Goal: Obtain resource: Download file/media

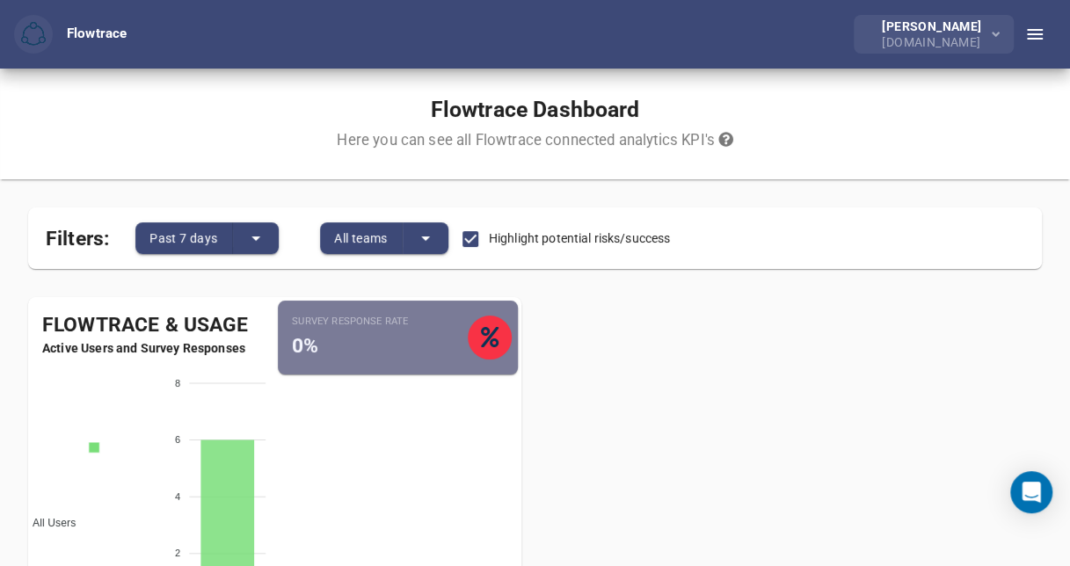
click at [1000, 31] on button "[PERSON_NAME] [DOMAIN_NAME]" at bounding box center [933, 34] width 160 height 39
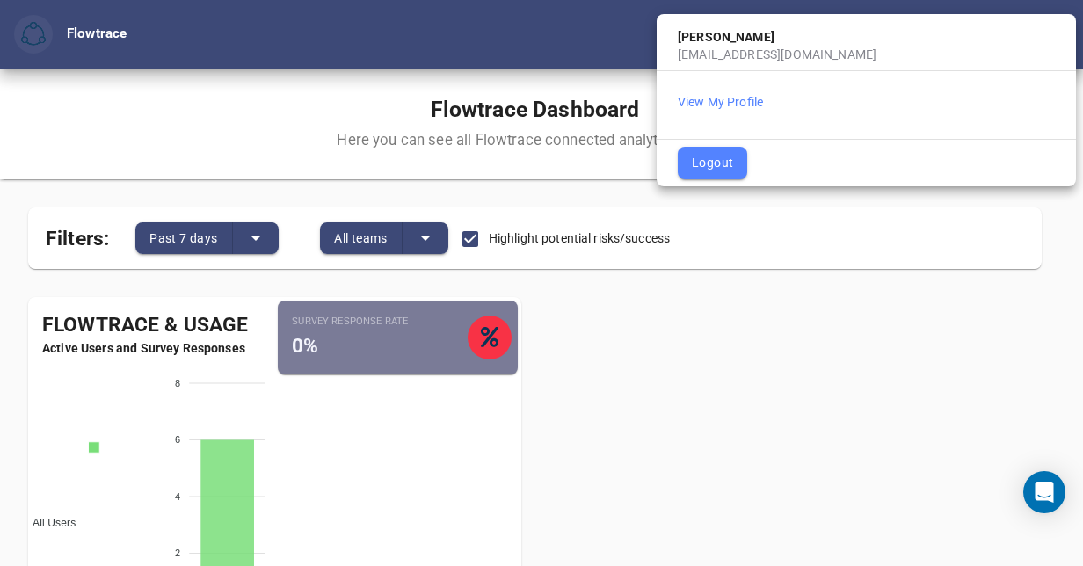
click at [812, 367] on div at bounding box center [541, 283] width 1083 height 566
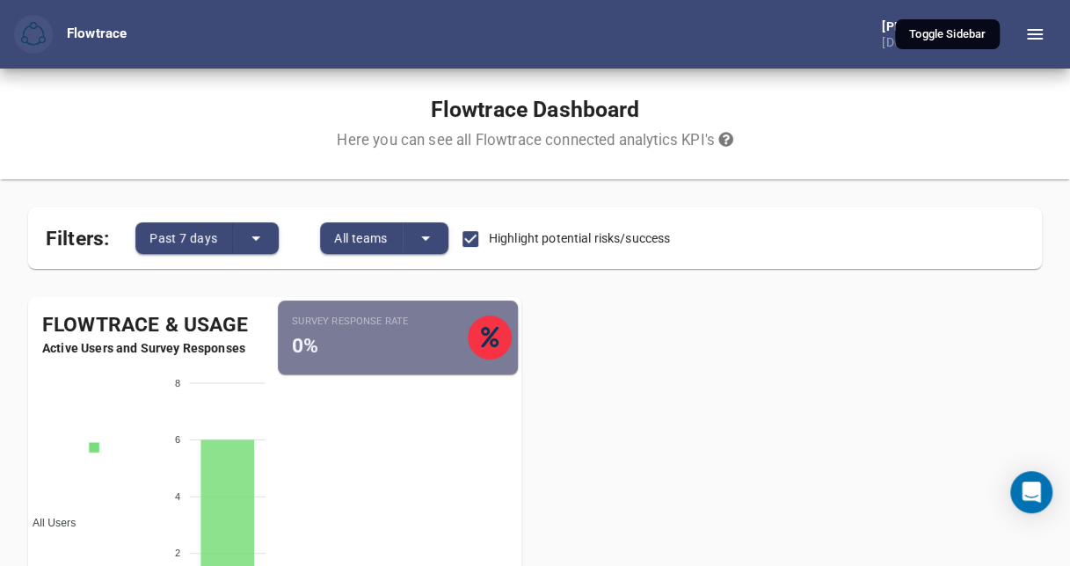
click at [1030, 42] on icon "button" at bounding box center [1034, 34] width 21 height 21
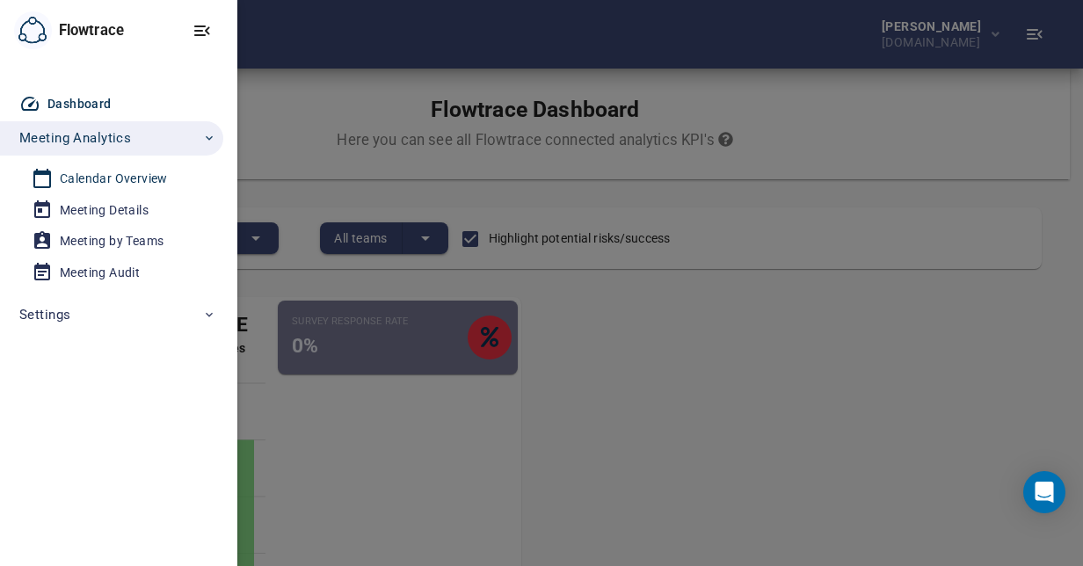
click at [83, 181] on div "Calendar Overview" at bounding box center [114, 179] width 108 height 22
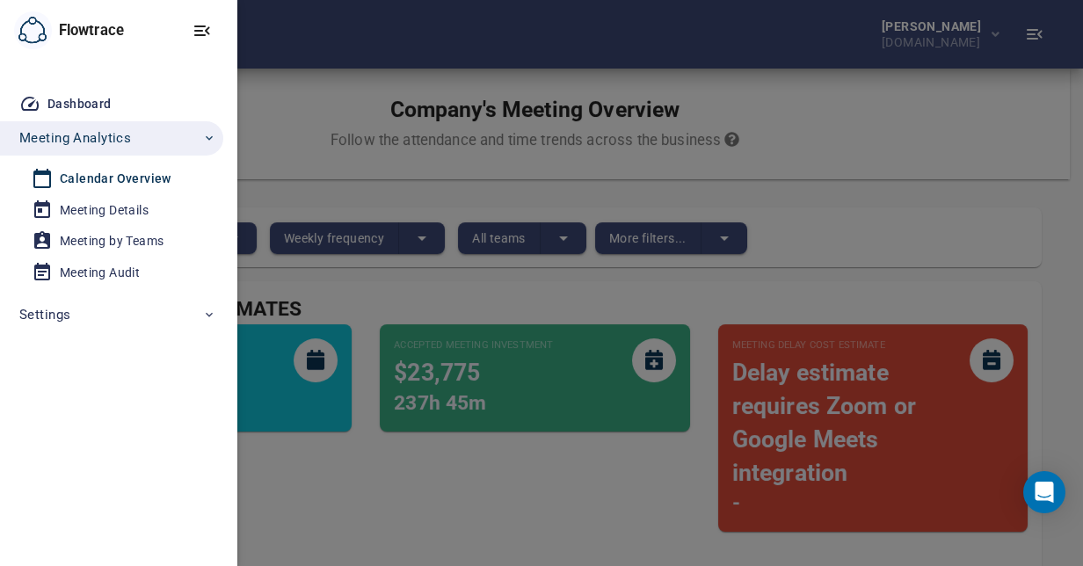
click at [722, 287] on div at bounding box center [541, 283] width 1083 height 566
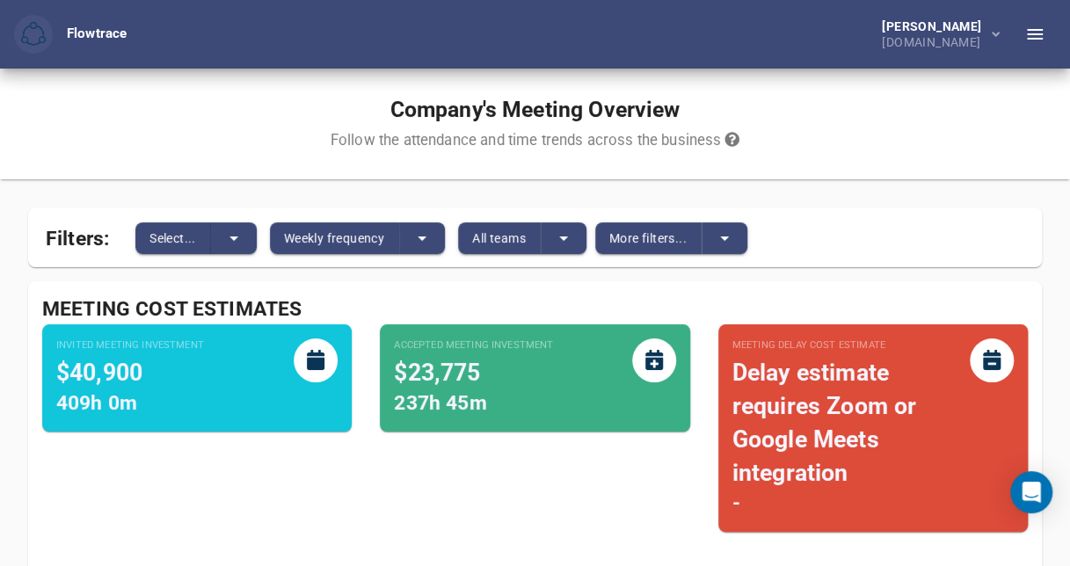
click at [239, 477] on div "Invited Meeting Investment $40,900 409h 0m" at bounding box center [197, 435] width 338 height 250
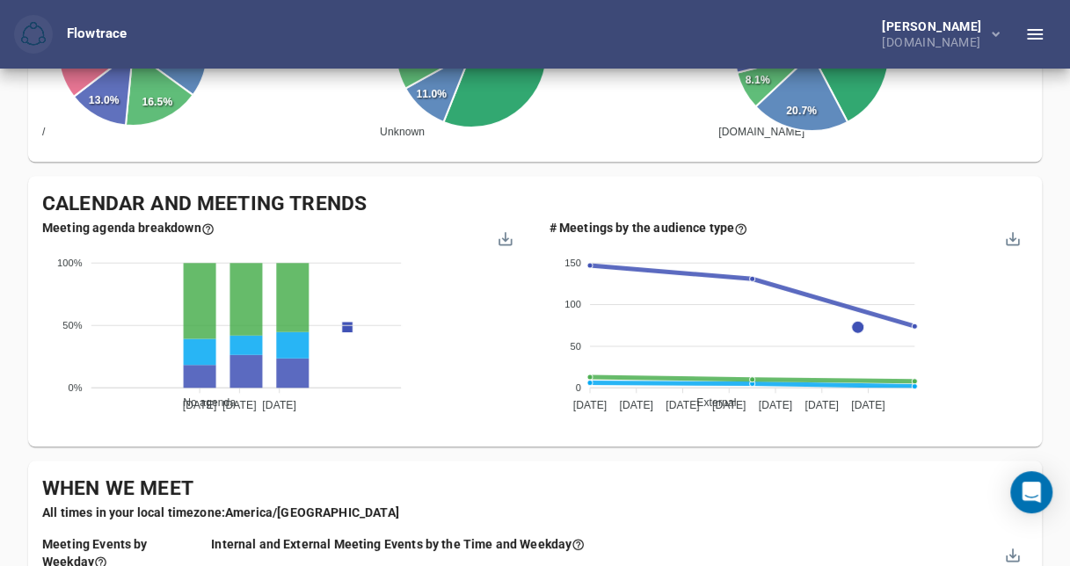
scroll to position [642, 0]
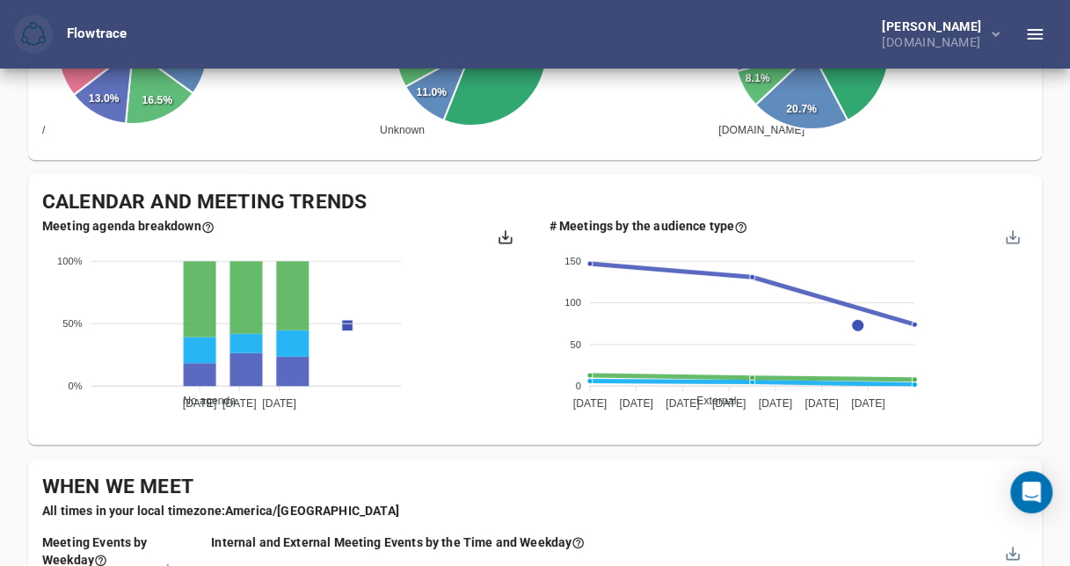
click at [505, 237] on div at bounding box center [504, 234] width 15 height 15
click at [464, 315] on div "Download CSV" at bounding box center [461, 312] width 90 height 25
click at [1059, 234] on div "Company's Meeting Overview Follow the attendance and time trends across the bus…" at bounding box center [535, 560] width 1070 height 2267
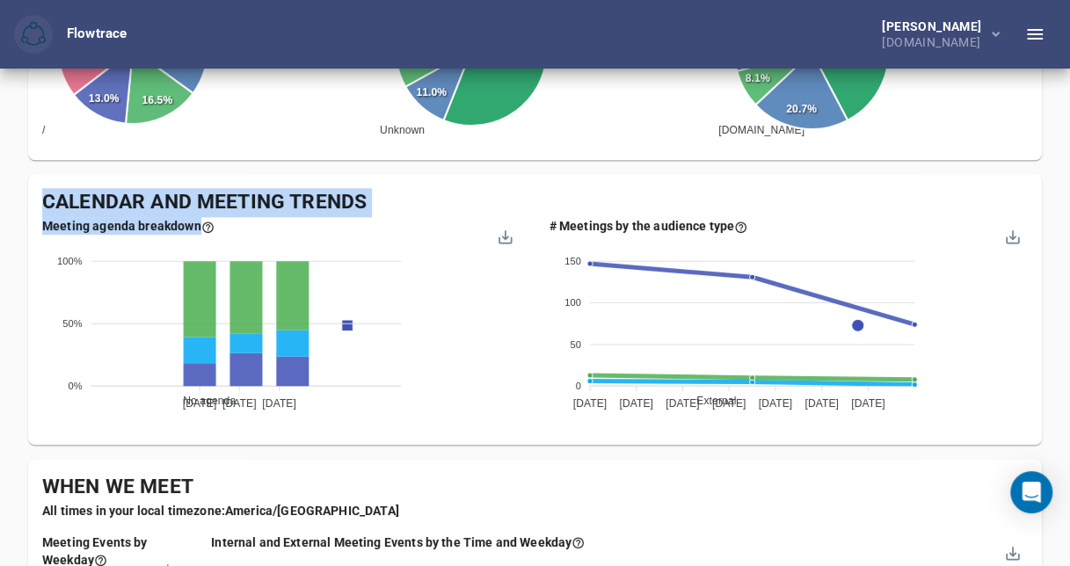
drag, startPoint x: 38, startPoint y: 185, endPoint x: 519, endPoint y: 294, distance: 493.0
click at [519, 294] on div "Calendar and Meeting Trends Meeting agenda breakdown No agenda Short agenda Age…" at bounding box center [534, 309] width 1013 height 271
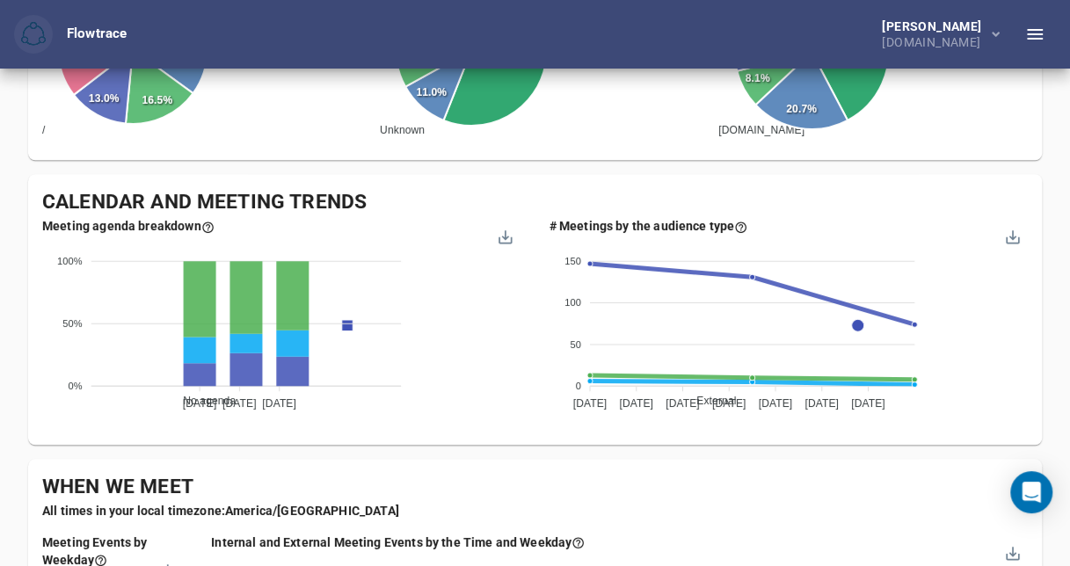
click at [705, 487] on div "When We Meet" at bounding box center [534, 487] width 985 height 29
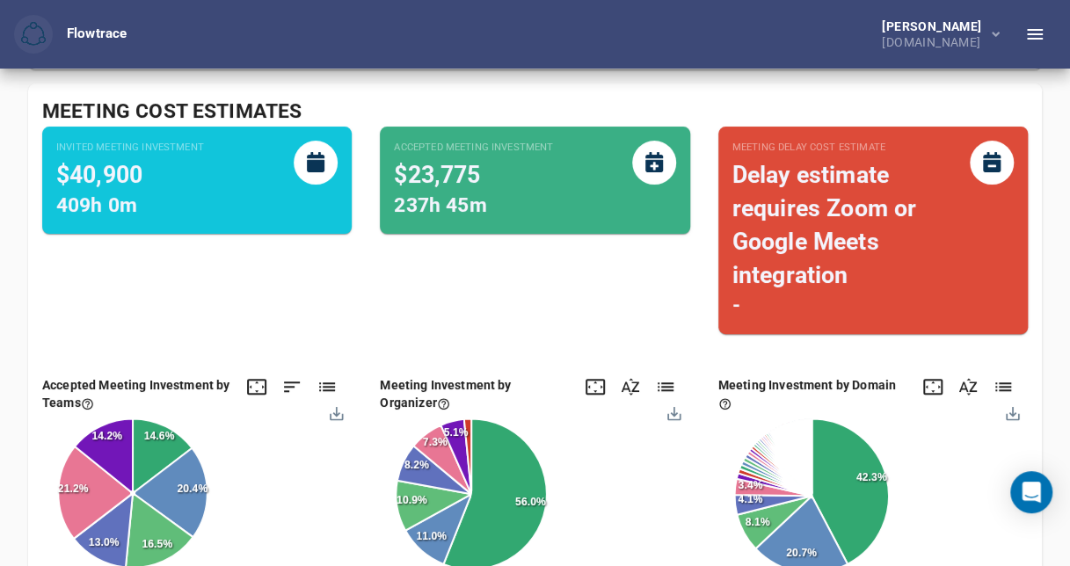
scroll to position [171, 0]
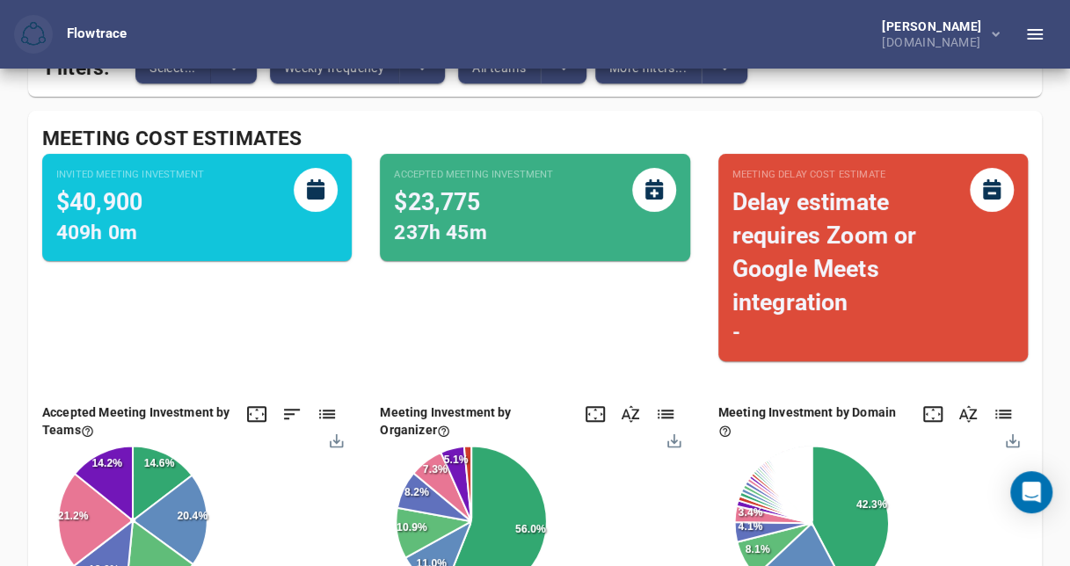
click at [431, 330] on div "Accepted Meeting Investment $23,775 237h 45m" at bounding box center [535, 265] width 338 height 250
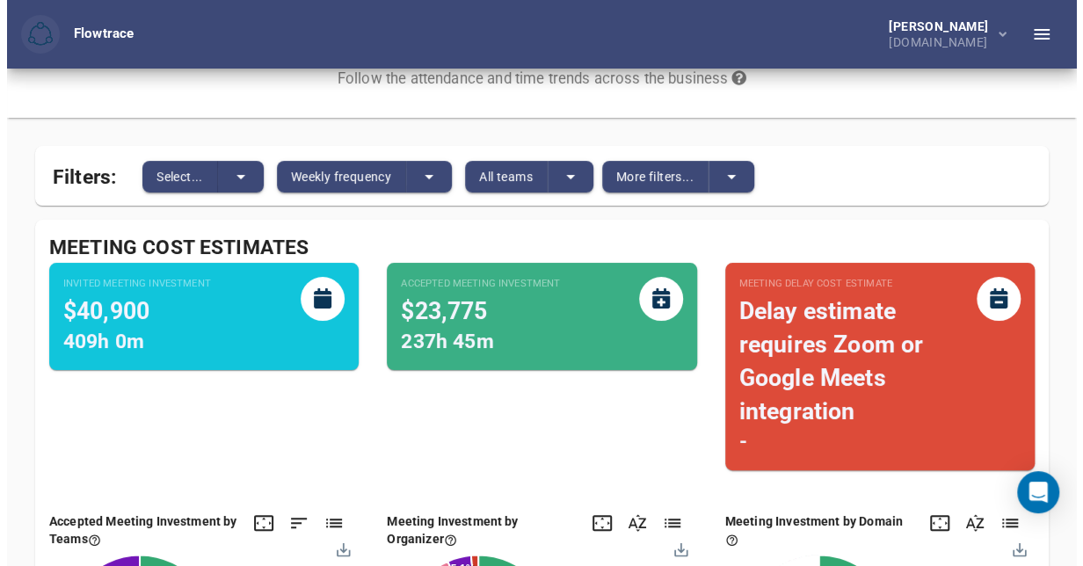
scroll to position [67, 0]
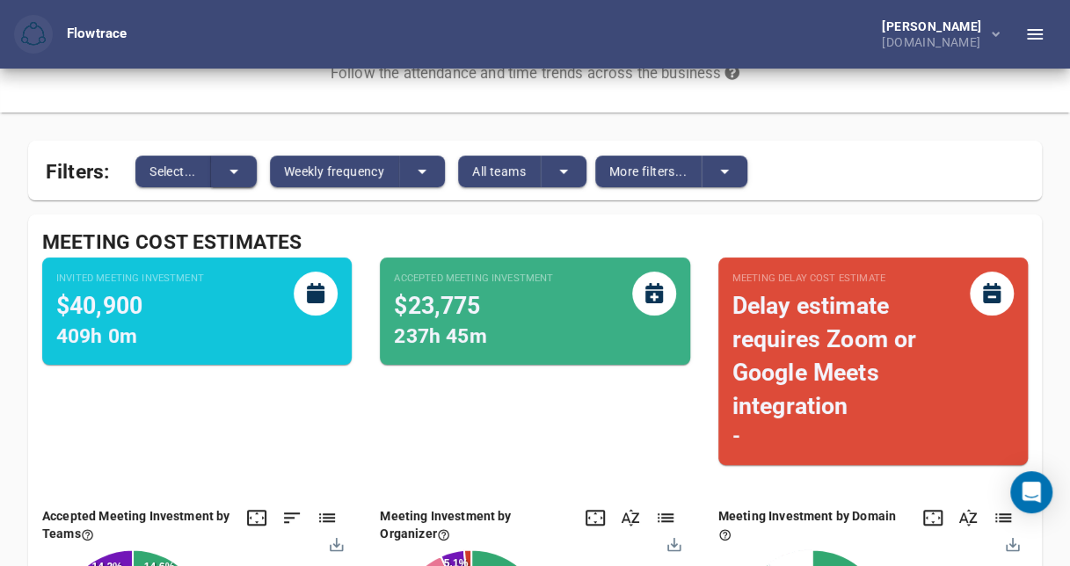
click at [236, 168] on icon "split button" at bounding box center [233, 171] width 21 height 21
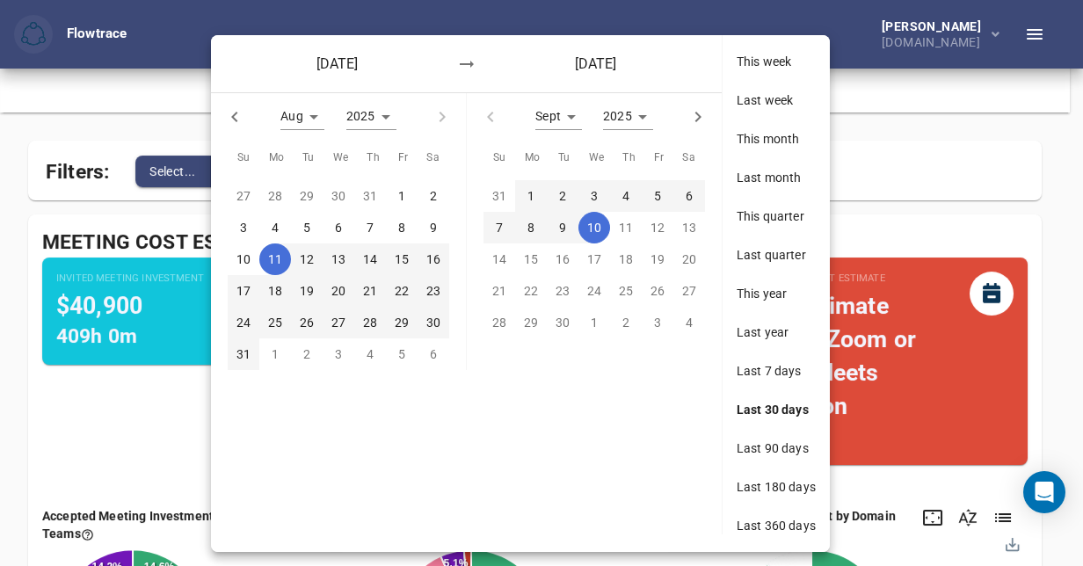
click at [89, 436] on div at bounding box center [541, 283] width 1083 height 566
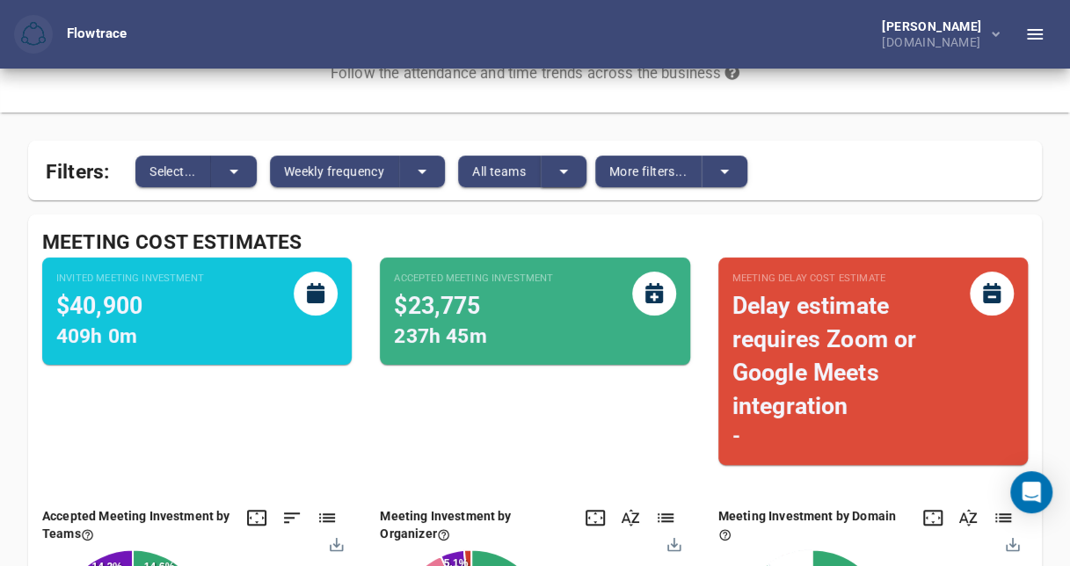
click at [564, 174] on icon "split button" at bounding box center [563, 171] width 21 height 21
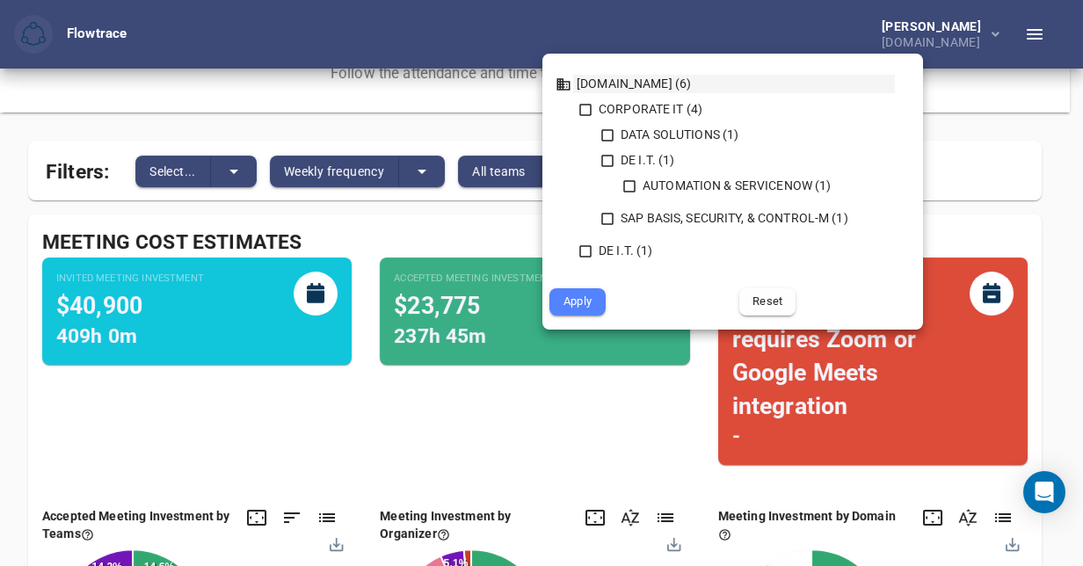
click at [563, 172] on li "[DOMAIN_NAME] (6) CORPORATE IT (4) DATA SOLUTIONS (1) DE I.T. (1) AUTOMATION & …" at bounding box center [732, 171] width 352 height 192
click at [425, 171] on div at bounding box center [541, 283] width 1083 height 566
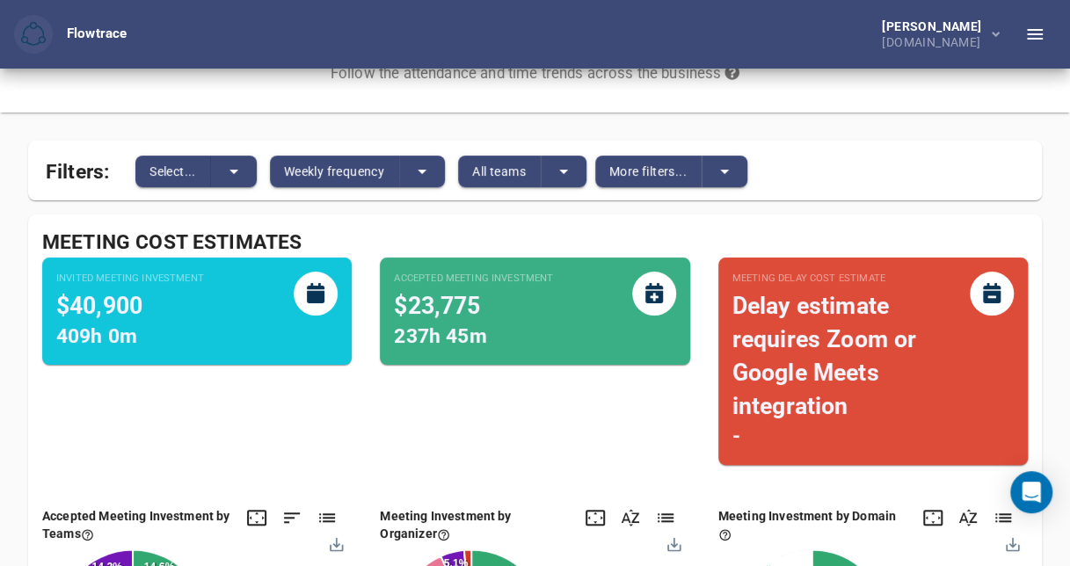
click at [425, 171] on icon "split button" at bounding box center [421, 172] width 9 height 4
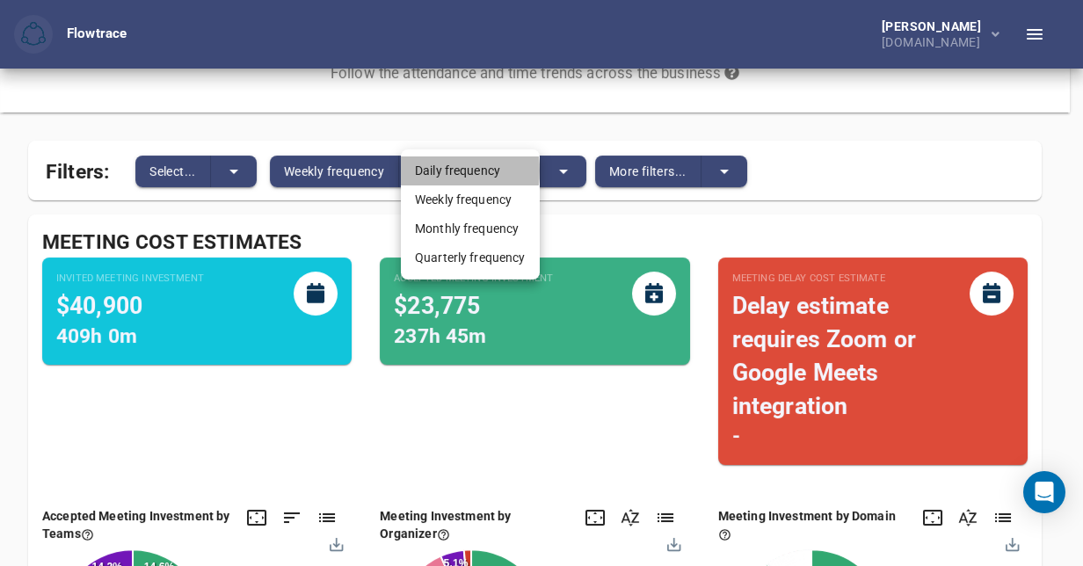
click at [425, 171] on li "Daily frequency" at bounding box center [470, 170] width 139 height 29
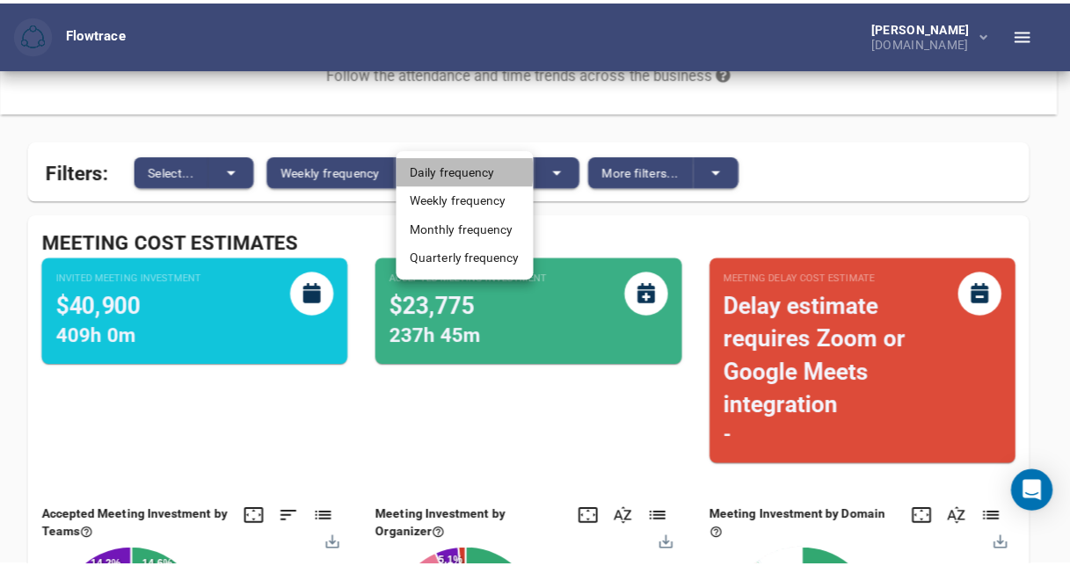
scroll to position [0, 0]
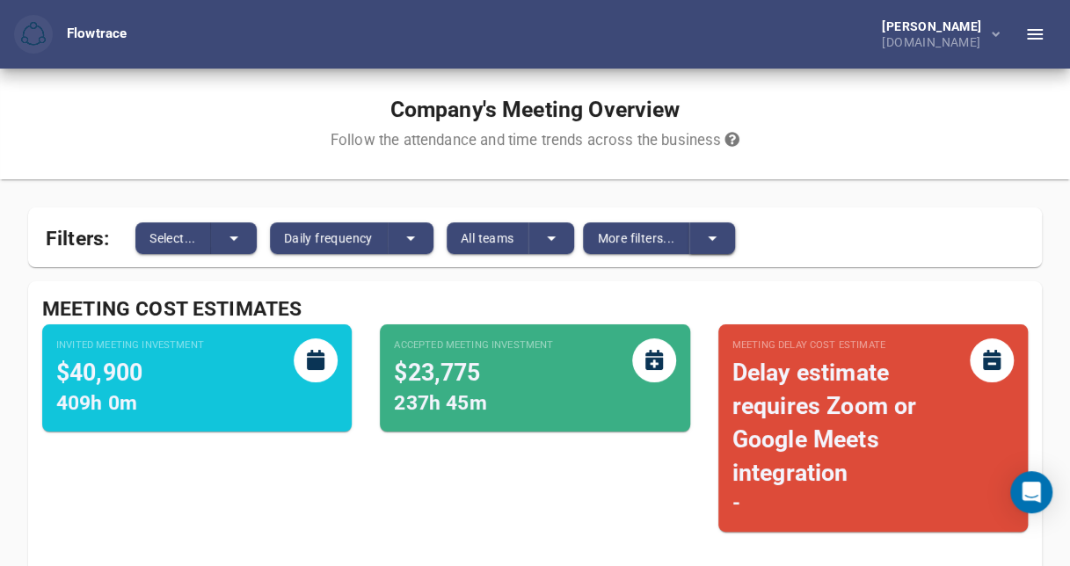
click at [717, 234] on icon "split button" at bounding box center [711, 238] width 21 height 21
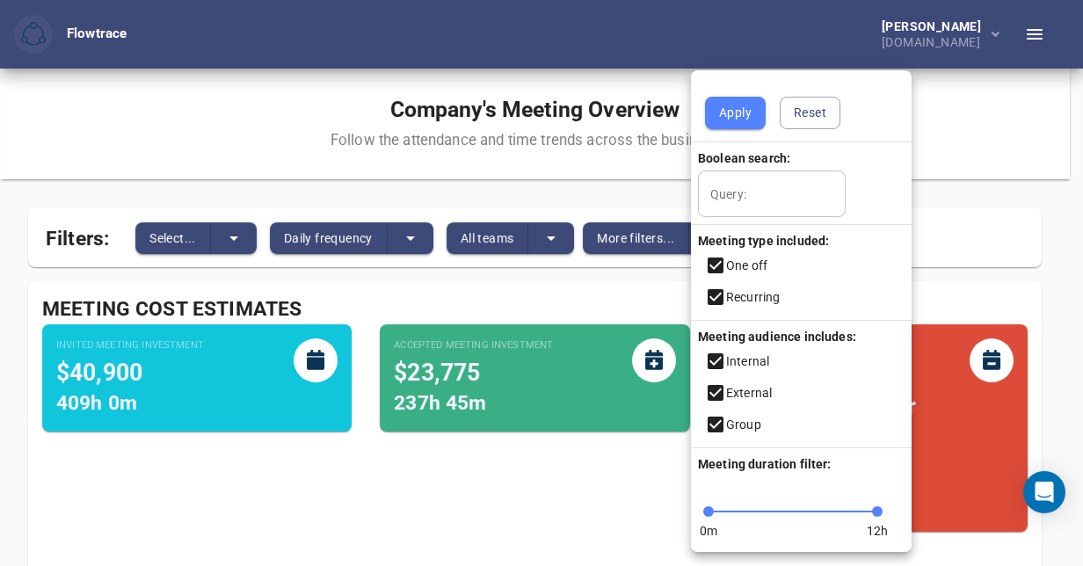
click at [394, 536] on div at bounding box center [541, 283] width 1083 height 566
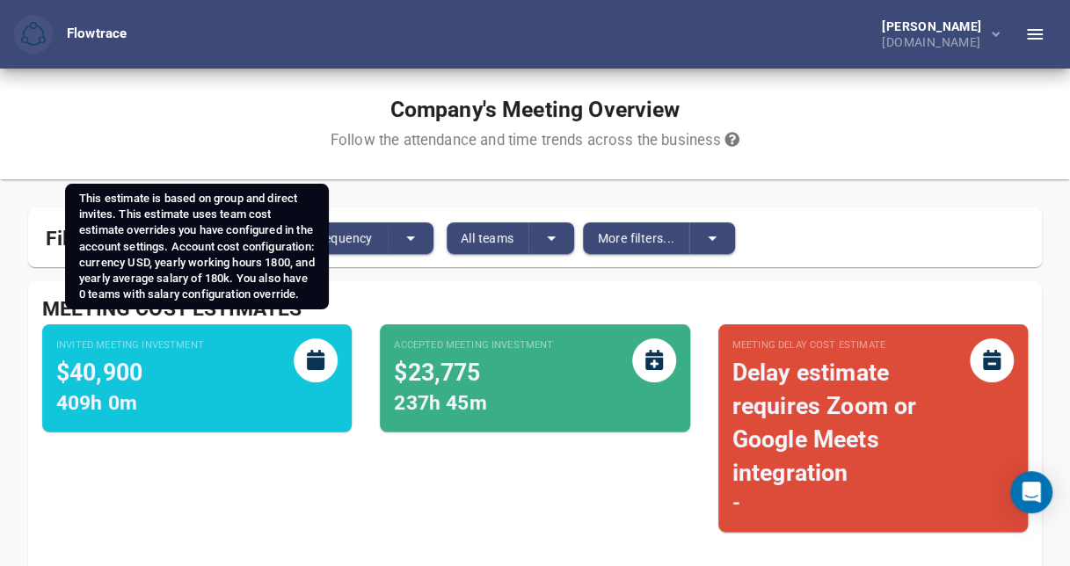
click at [313, 355] on icon at bounding box center [316, 360] width 18 height 20
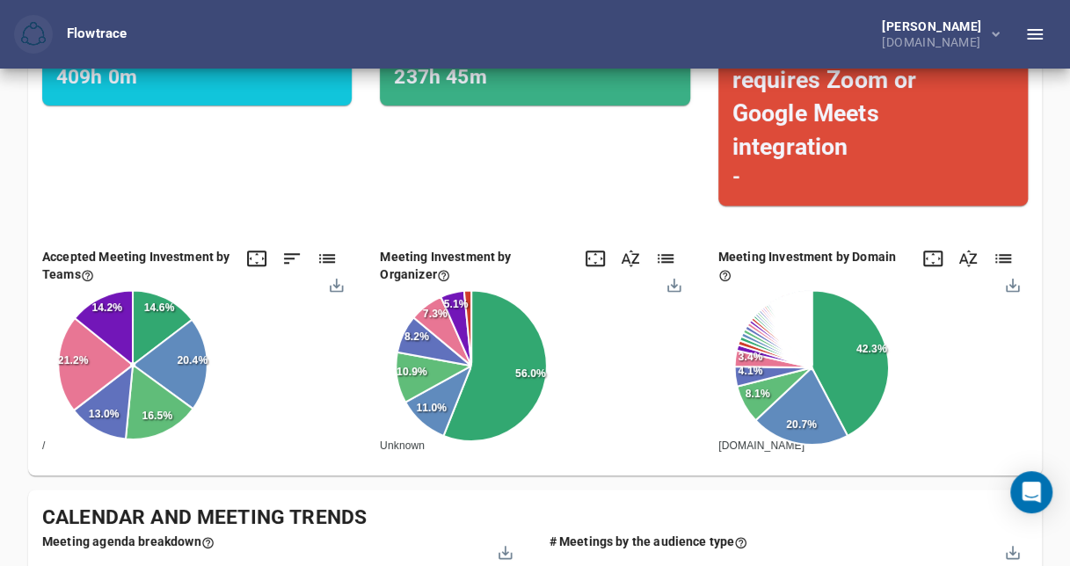
scroll to position [329, 0]
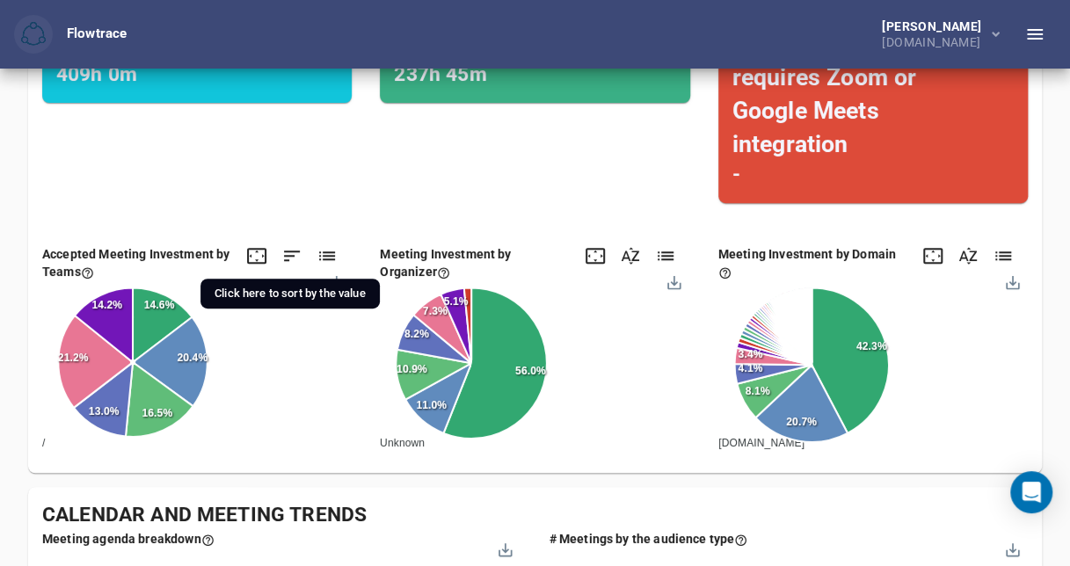
click at [285, 253] on icon at bounding box center [291, 255] width 21 height 21
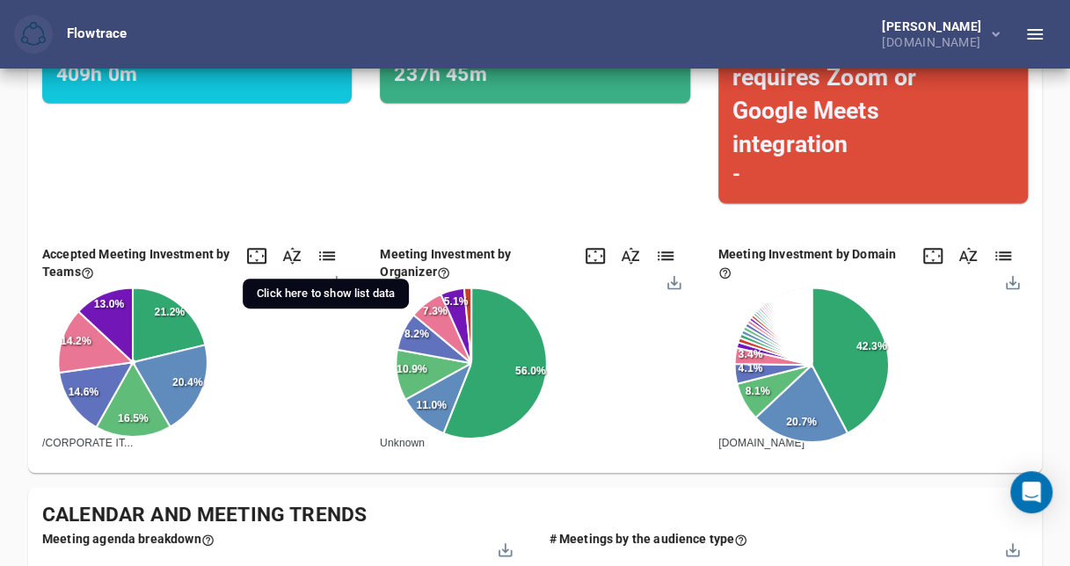
click at [325, 250] on icon at bounding box center [326, 255] width 21 height 21
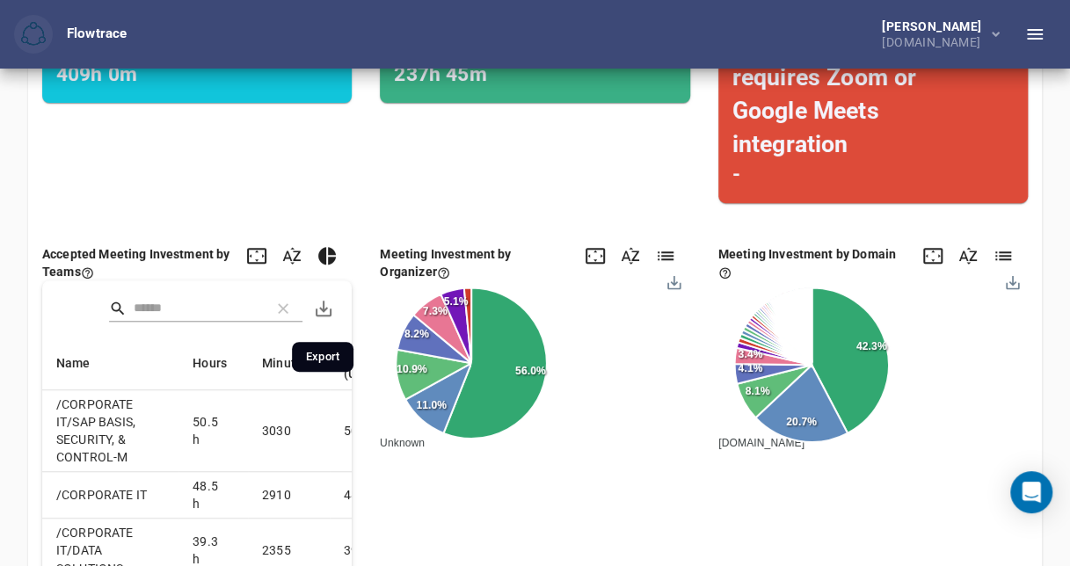
click at [323, 308] on icon "Export" at bounding box center [324, 309] width 16 height 16
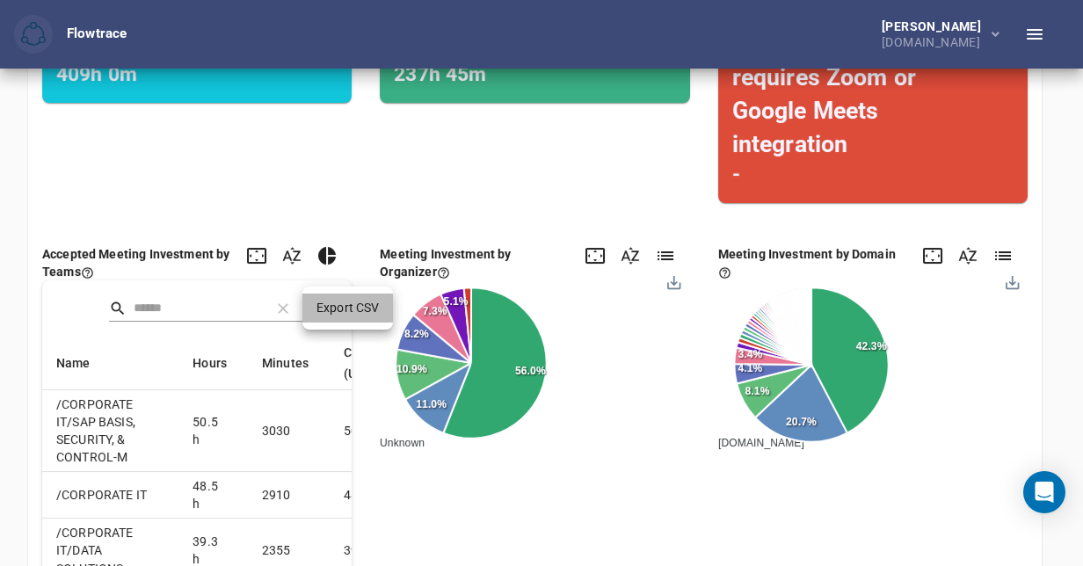
click at [341, 315] on li "Export CSV" at bounding box center [347, 308] width 91 height 29
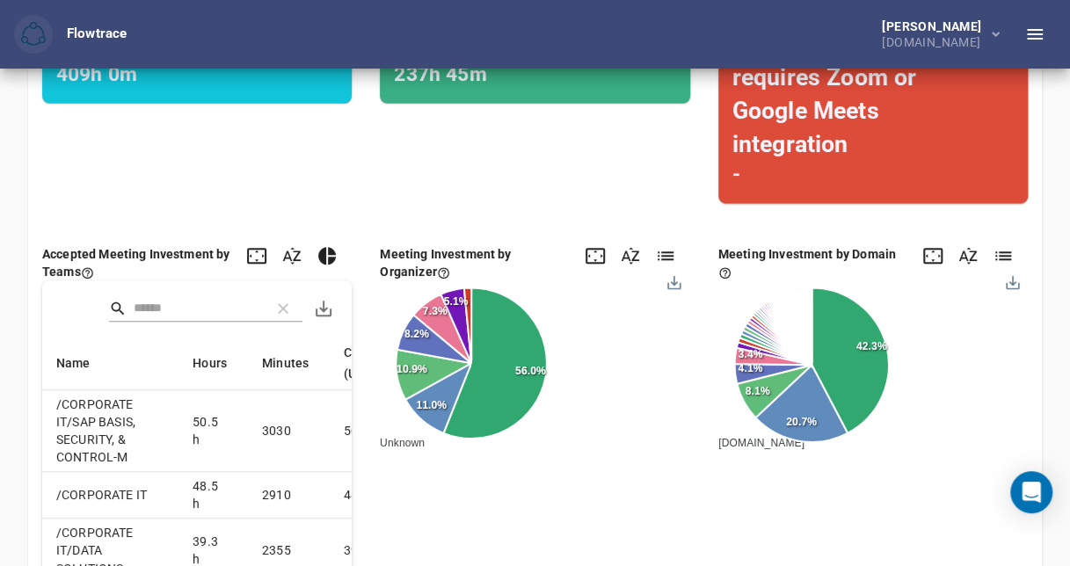
click at [411, 163] on div "Accepted Meeting Investment $23,775 237h 45m" at bounding box center [535, 107] width 338 height 250
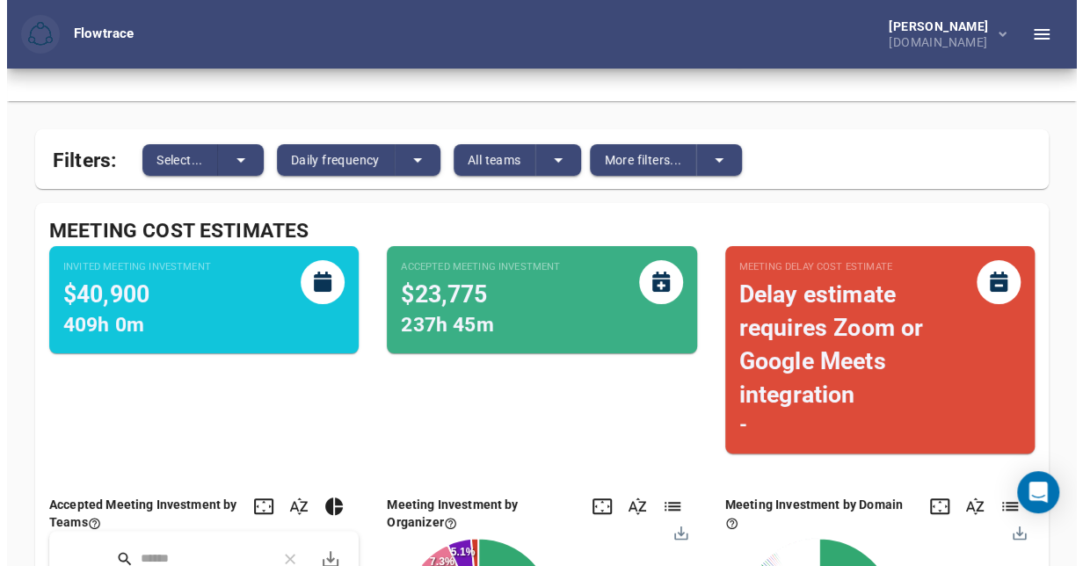
scroll to position [140, 0]
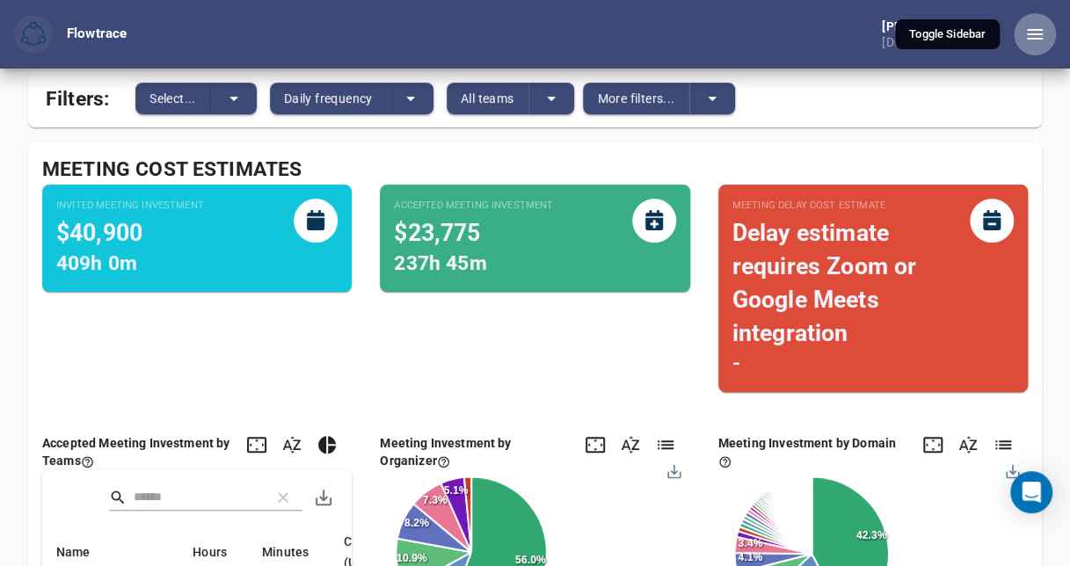
click at [1030, 40] on icon "button" at bounding box center [1034, 34] width 21 height 21
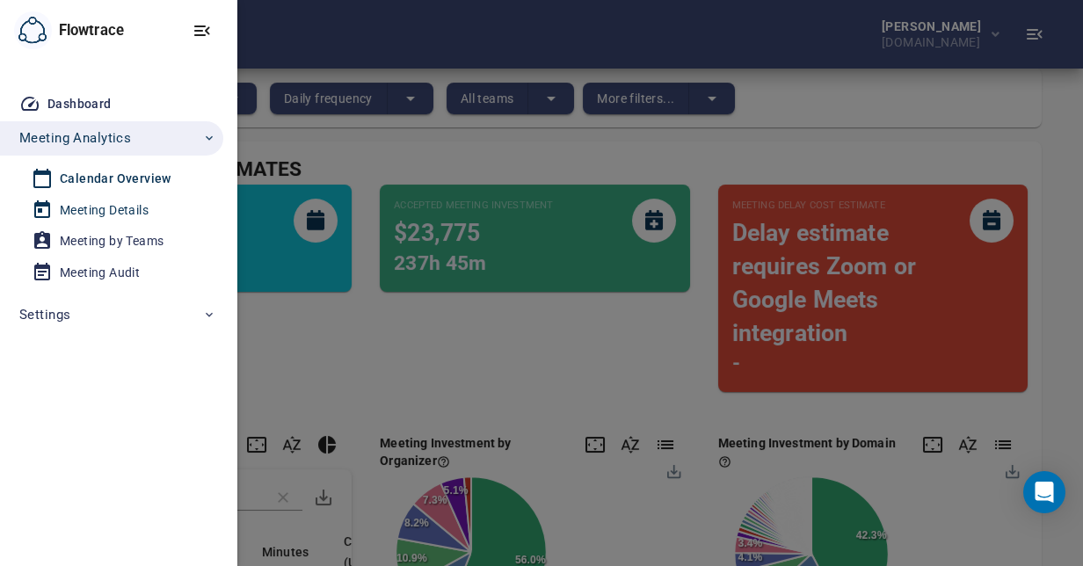
click at [100, 210] on div "Meeting Details" at bounding box center [104, 211] width 89 height 22
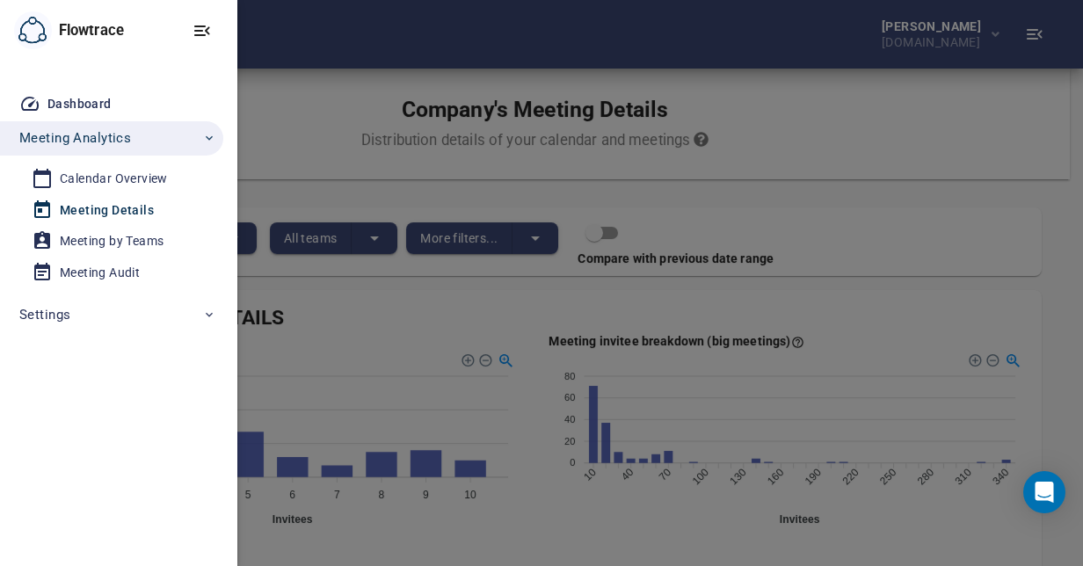
click at [436, 327] on div at bounding box center [541, 283] width 1083 height 566
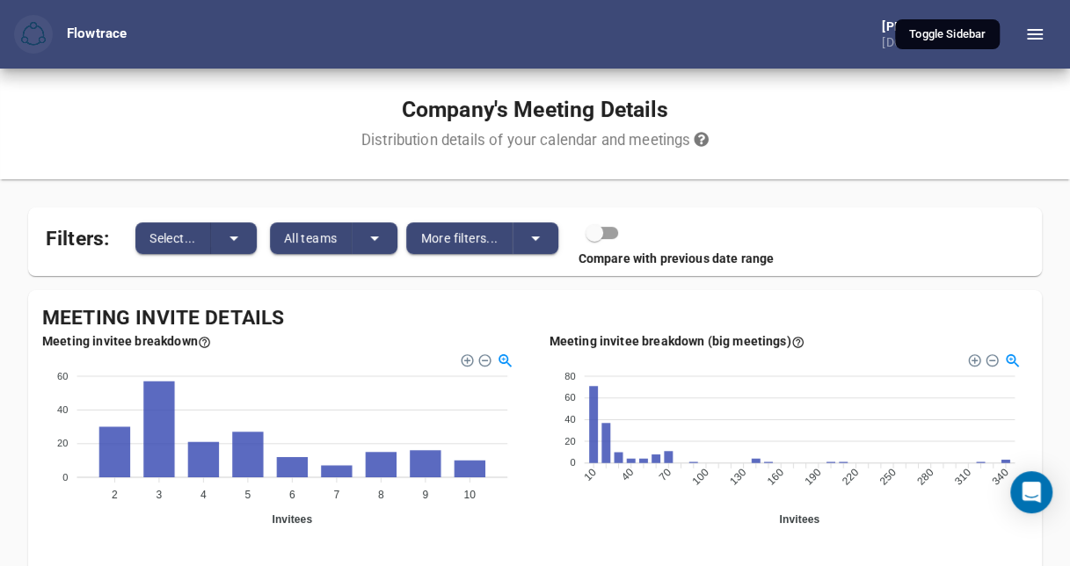
click at [1036, 32] on icon "button" at bounding box center [1034, 34] width 21 height 21
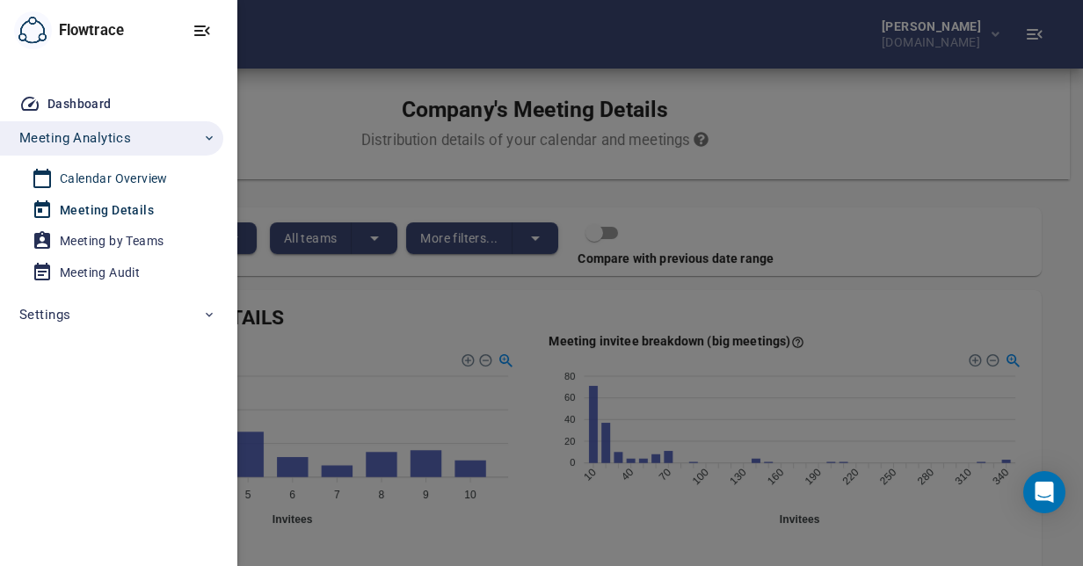
click at [126, 178] on div "Calendar Overview" at bounding box center [114, 179] width 108 height 22
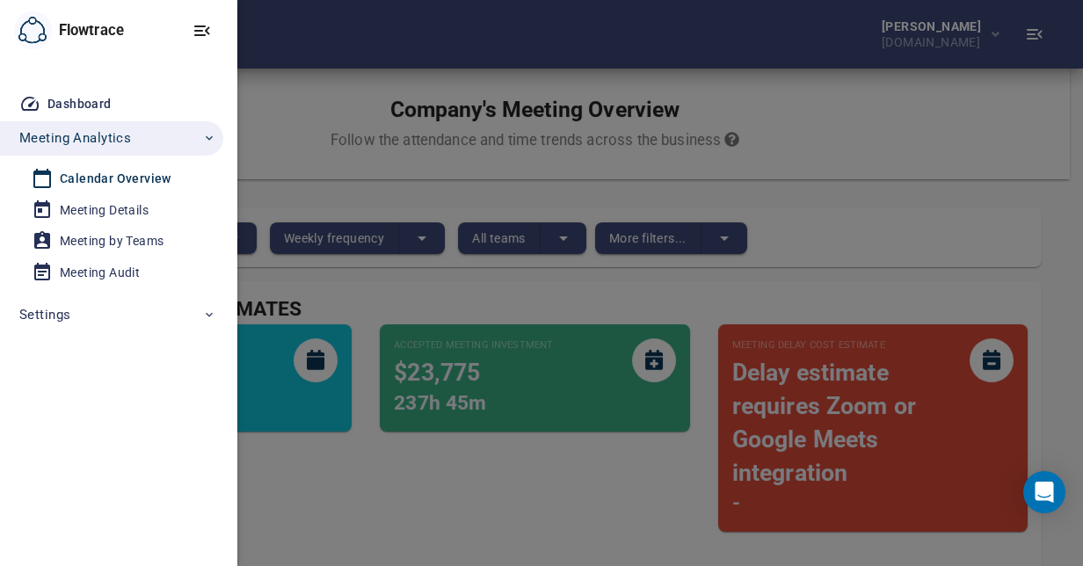
click at [446, 503] on div at bounding box center [541, 283] width 1083 height 566
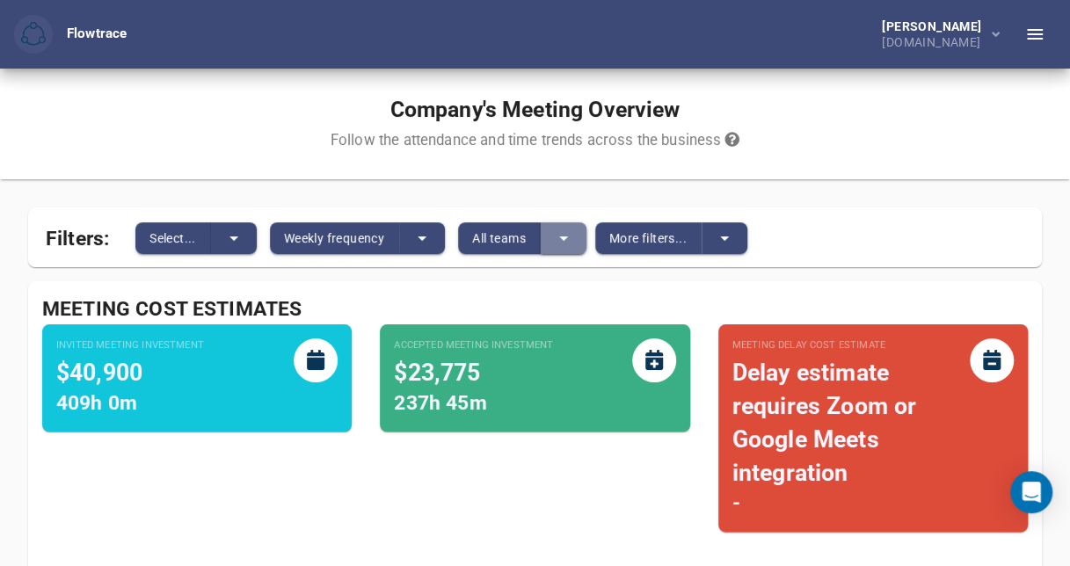
click at [566, 240] on icon "split button" at bounding box center [563, 238] width 21 height 21
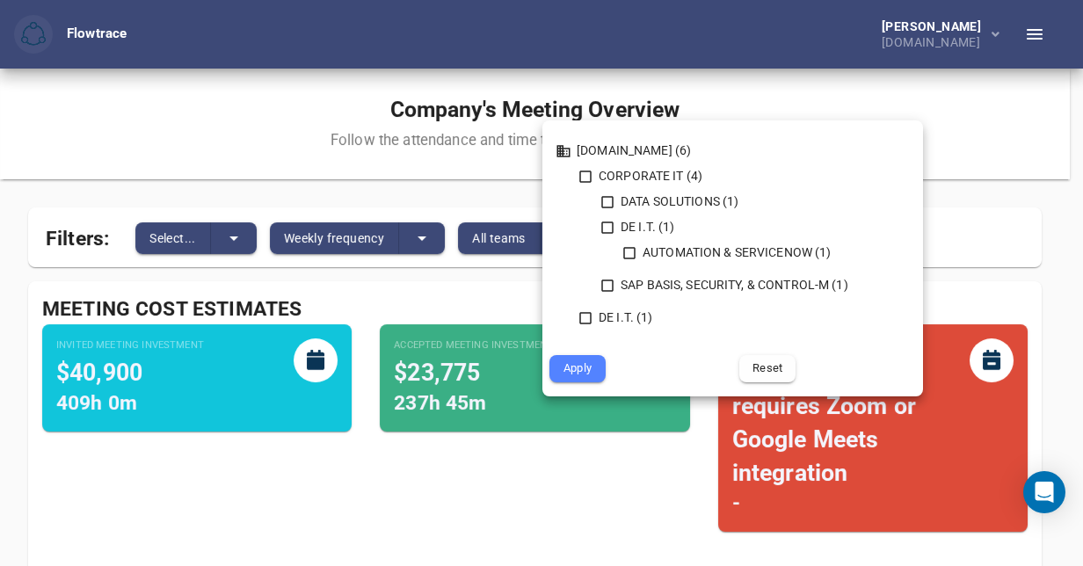
click at [552, 489] on div at bounding box center [541, 283] width 1083 height 566
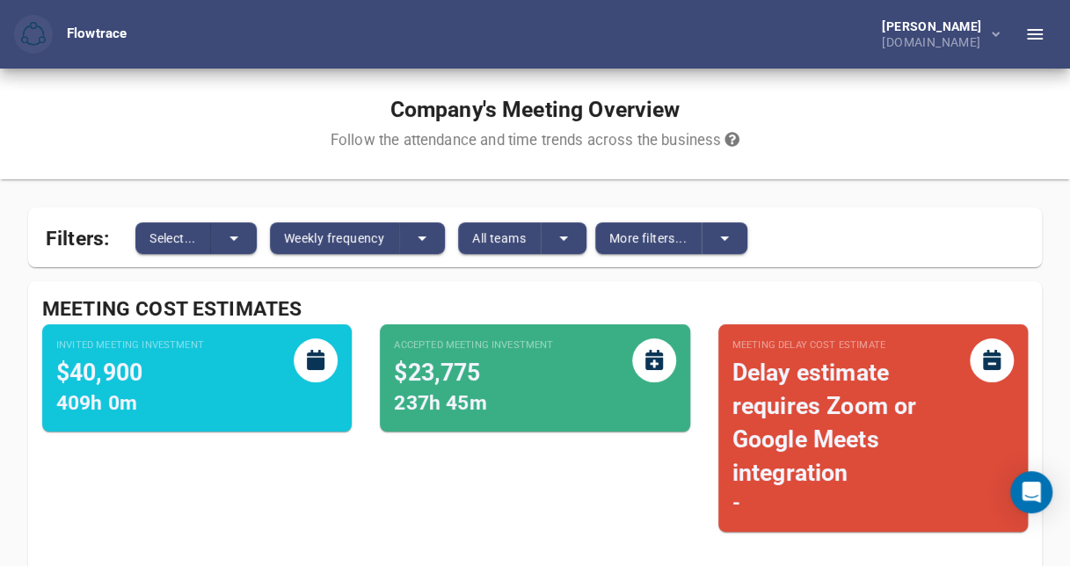
click at [726, 229] on icon "split button" at bounding box center [724, 238] width 21 height 21
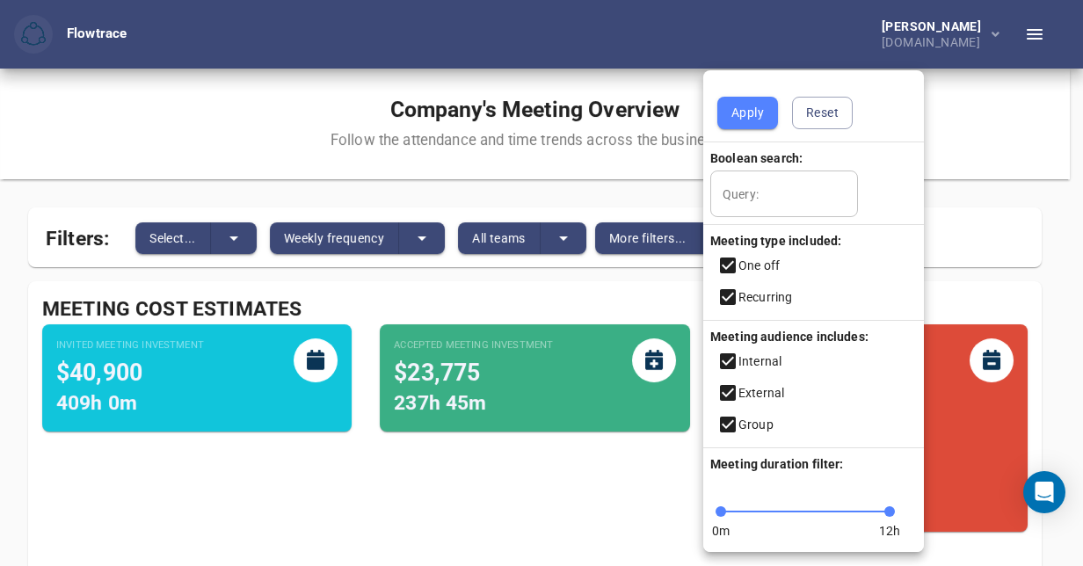
click at [433, 494] on div at bounding box center [541, 283] width 1083 height 566
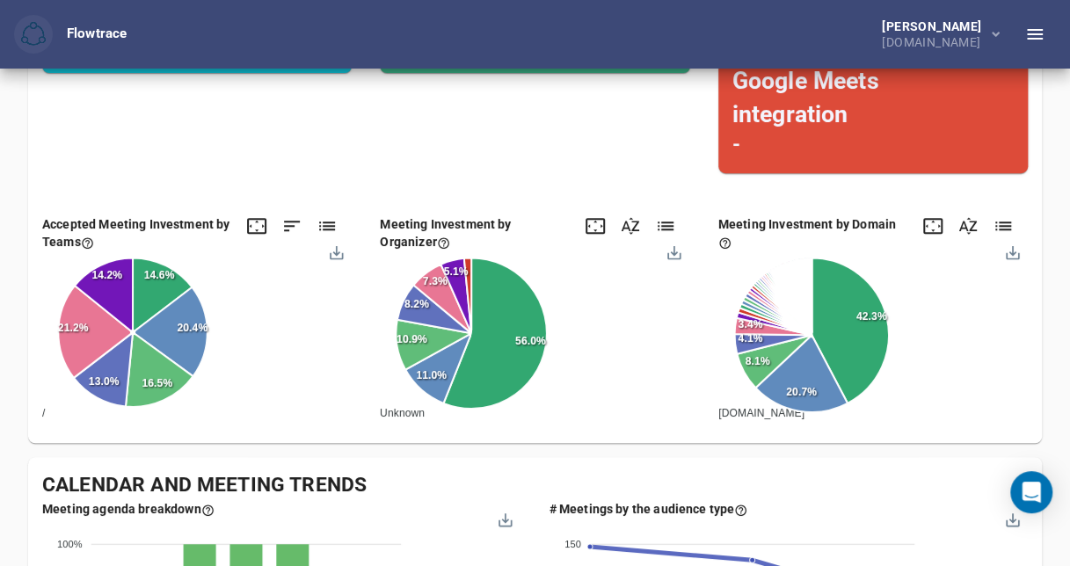
scroll to position [380, 0]
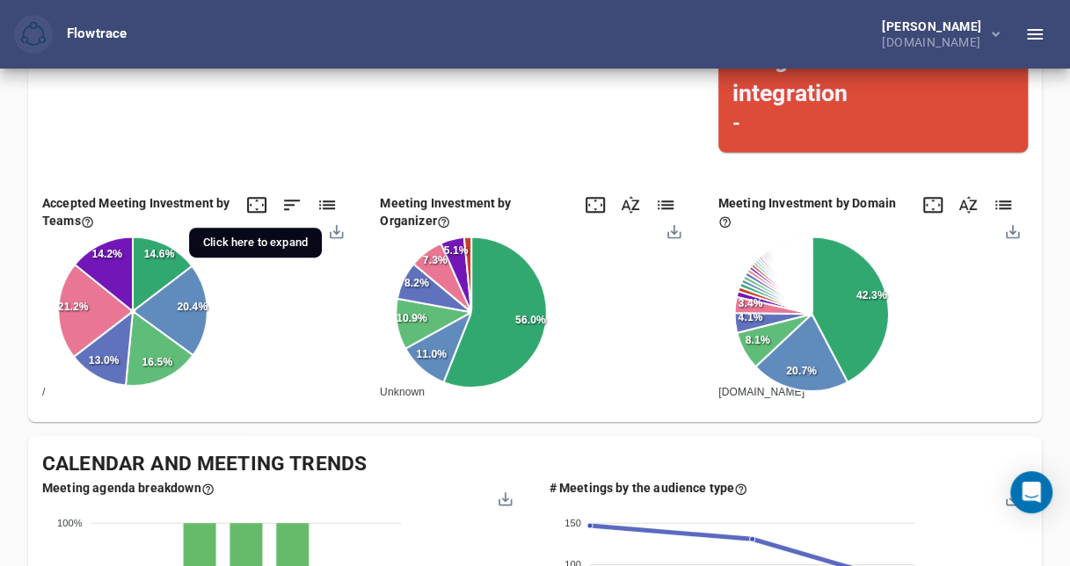
click at [258, 207] on icon at bounding box center [256, 204] width 21 height 21
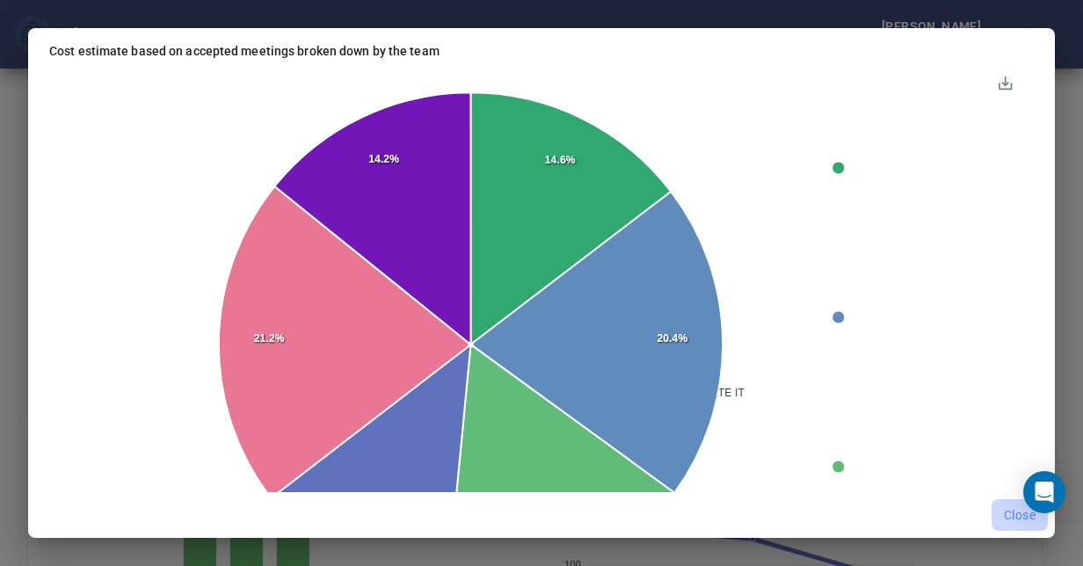
click at [1013, 513] on span "Close" at bounding box center [1020, 515] width 32 height 22
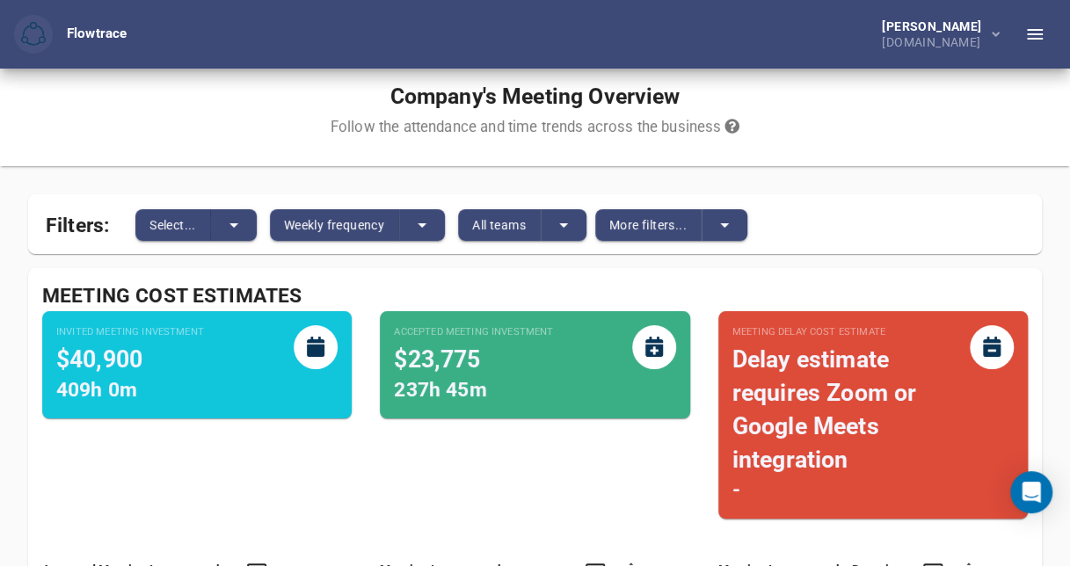
scroll to position [11, 0]
